Goal: Entertainment & Leisure: Consume media (video, audio)

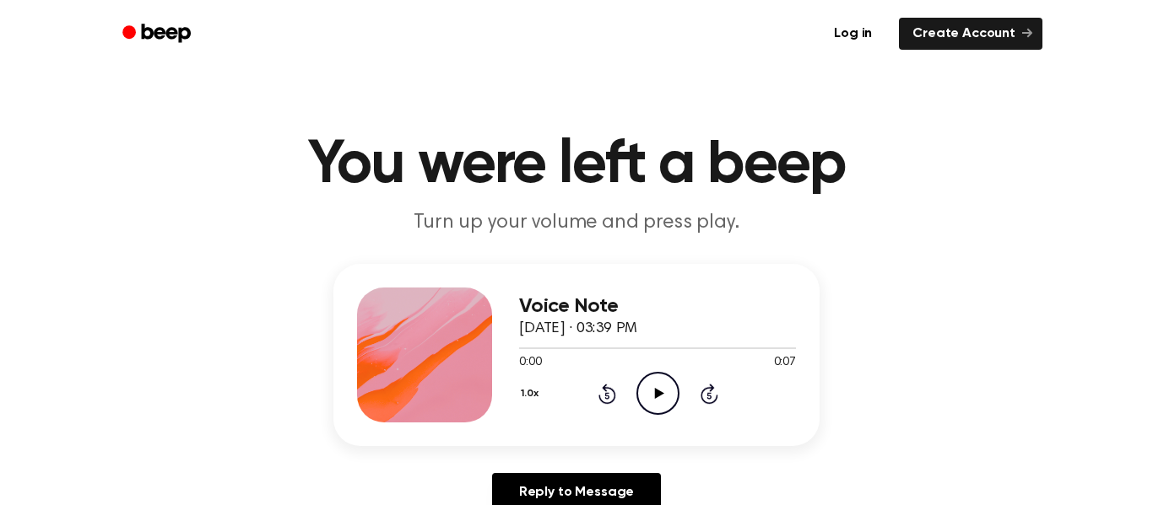
click at [647, 398] on icon "Play Audio" at bounding box center [657, 393] width 43 height 43
click at [647, 400] on icon "Play Audio" at bounding box center [657, 393] width 43 height 43
click at [650, 376] on icon "Play Audio" at bounding box center [657, 393] width 43 height 43
click at [652, 396] on icon "Play Audio" at bounding box center [657, 393] width 43 height 43
click at [642, 385] on icon "Play Audio" at bounding box center [657, 393] width 43 height 43
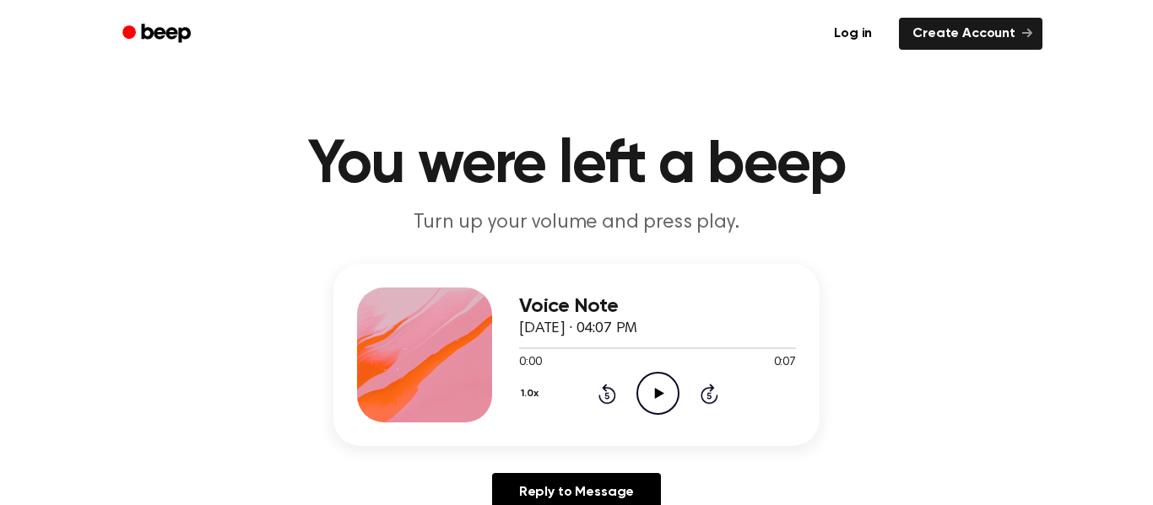
click at [654, 395] on icon at bounding box center [658, 393] width 9 height 11
click at [653, 397] on icon "Play Audio" at bounding box center [657, 393] width 43 height 43
click at [654, 387] on icon "Play Audio" at bounding box center [657, 393] width 43 height 43
click at [654, 392] on icon at bounding box center [658, 393] width 9 height 11
click at [659, 397] on icon "Play Audio" at bounding box center [657, 393] width 43 height 43
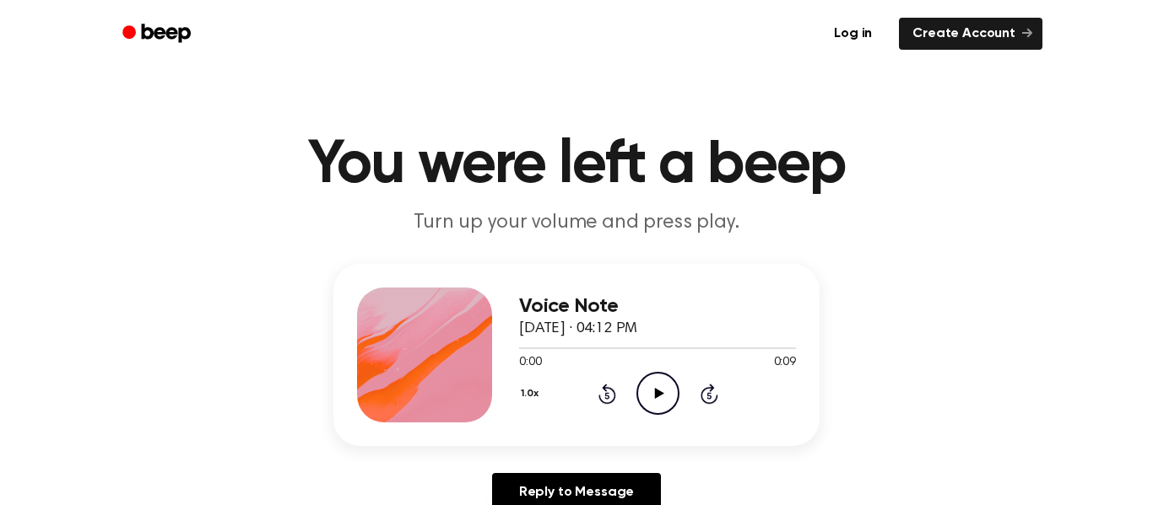
click at [684, 407] on div "1.0x Rewind 5 seconds Play Audio Skip 5 seconds" at bounding box center [657, 393] width 277 height 43
click at [671, 405] on icon "Play Audio" at bounding box center [657, 393] width 43 height 43
click at [638, 389] on icon "Play Audio" at bounding box center [657, 393] width 43 height 43
click at [643, 390] on icon "Play Audio" at bounding box center [657, 393] width 43 height 43
click at [651, 368] on div "0:00 0:07" at bounding box center [657, 363] width 277 height 18
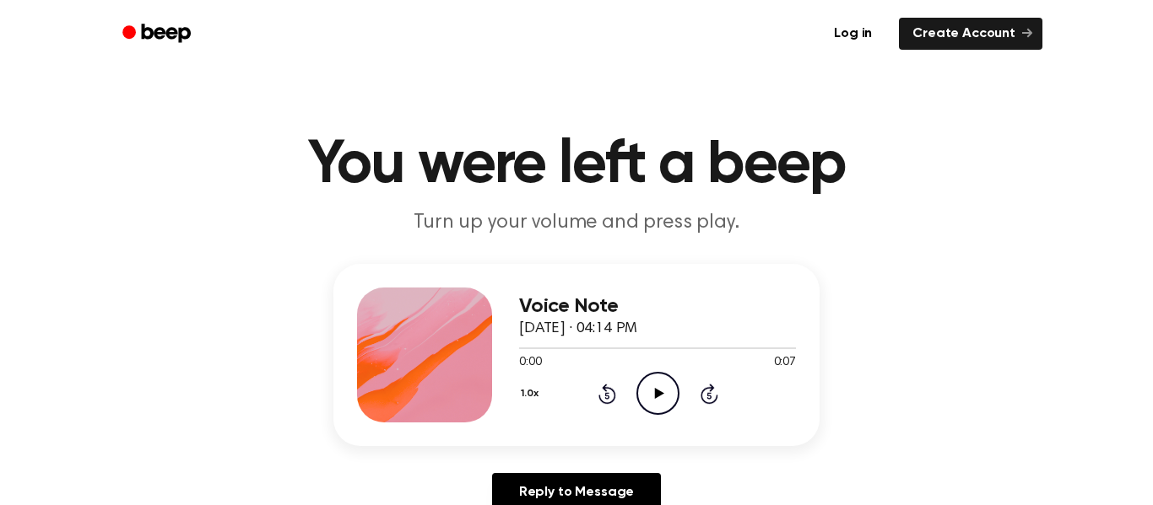
click at [657, 386] on icon "Play Audio" at bounding box center [657, 393] width 43 height 43
click at [657, 386] on icon "Pause Audio" at bounding box center [657, 393] width 43 height 43
click at [656, 386] on icon "Play Audio" at bounding box center [657, 393] width 43 height 43
click at [668, 400] on icon "Play Audio" at bounding box center [657, 393] width 43 height 43
click at [660, 376] on icon "Play Audio" at bounding box center [657, 393] width 43 height 43
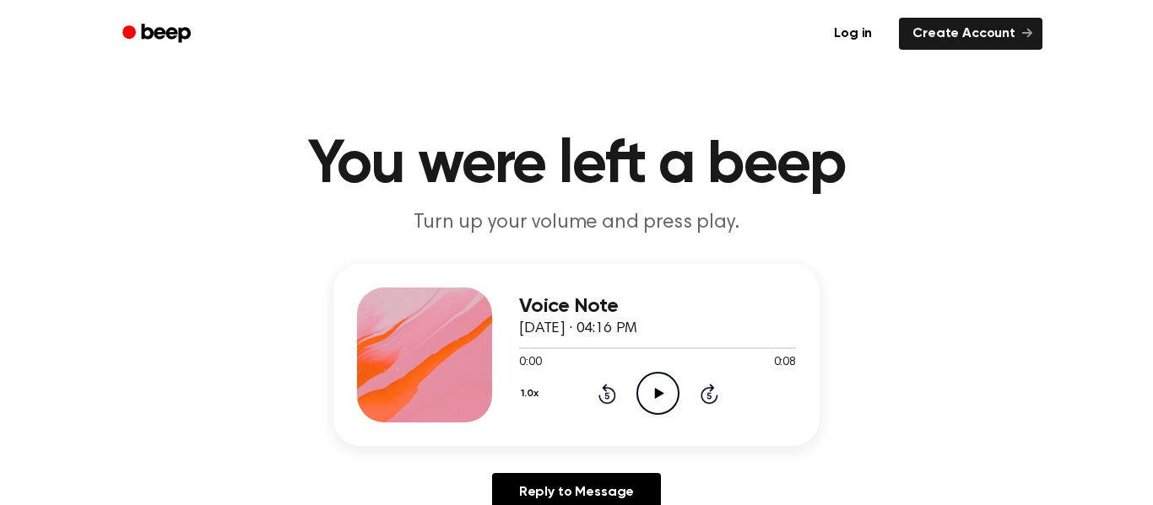
click at [640, 387] on icon "Play Audio" at bounding box center [657, 393] width 43 height 43
click at [658, 394] on icon at bounding box center [658, 393] width 9 height 11
click at [646, 386] on icon "Play Audio" at bounding box center [657, 393] width 43 height 43
click at [656, 389] on icon "Play Audio" at bounding box center [657, 393] width 43 height 43
click at [643, 404] on icon "Play Audio" at bounding box center [657, 393] width 43 height 43
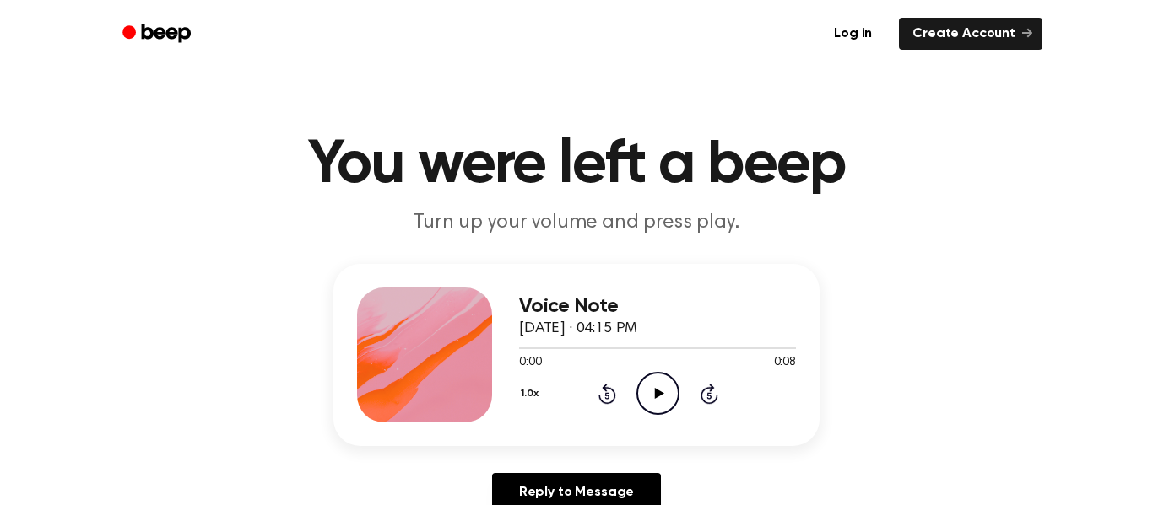
click at [646, 397] on icon "Play Audio" at bounding box center [657, 393] width 43 height 43
click at [651, 396] on icon "Play Audio" at bounding box center [657, 393] width 43 height 43
